Goal: Task Accomplishment & Management: Manage account settings

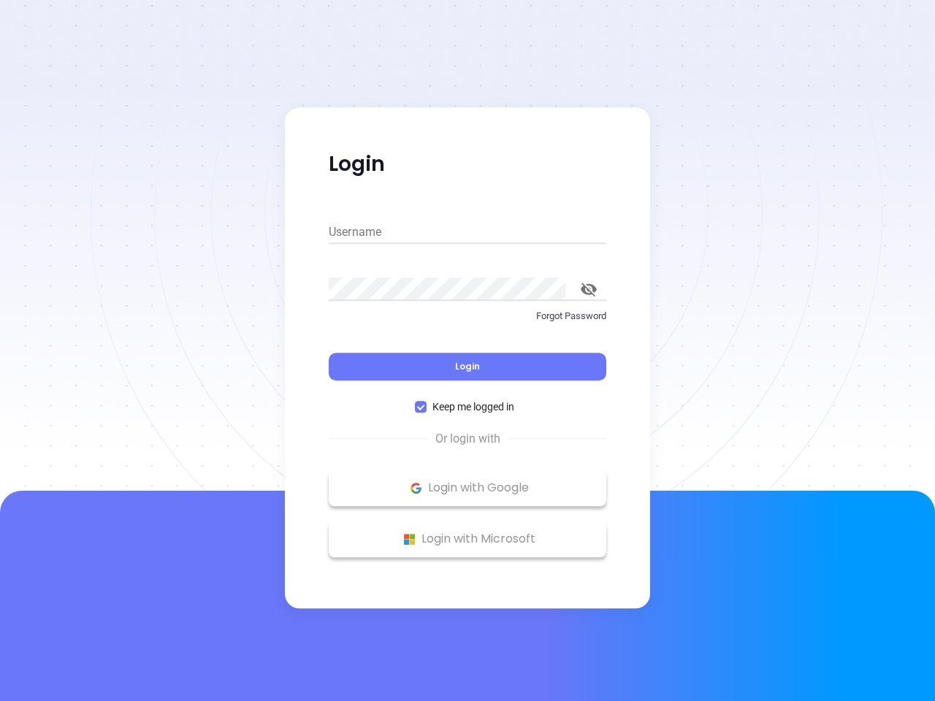
click at [467, 351] on div "Login" at bounding box center [468, 357] width 278 height 45
click at [467, 232] on input "Username" at bounding box center [468, 232] width 278 height 23
click at [589, 289] on icon "toggle password visibility" at bounding box center [589, 290] width 16 height 14
click at [467, 367] on span "Login" at bounding box center [467, 366] width 25 height 12
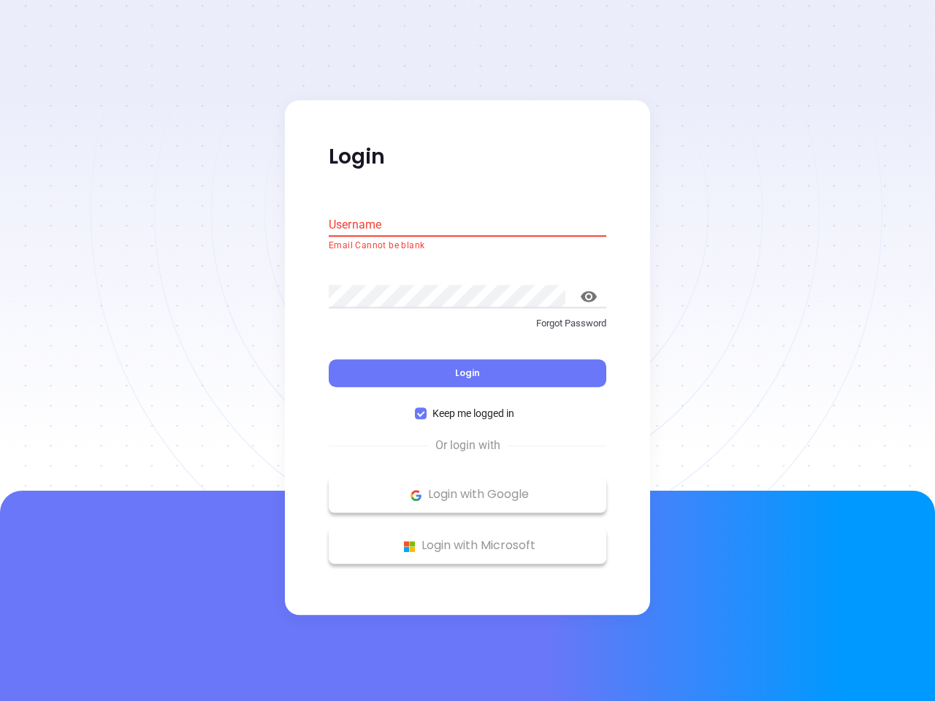
click at [467, 407] on span "Keep me logged in" at bounding box center [473, 414] width 93 height 16
click at [427, 408] on input "Keep me logged in" at bounding box center [421, 414] width 12 height 12
checkbox input "false"
click at [467, 488] on p "Login with Google" at bounding box center [467, 495] width 263 height 22
click at [467, 539] on p "Login with Microsoft" at bounding box center [467, 546] width 263 height 22
